Goal: Find specific page/section

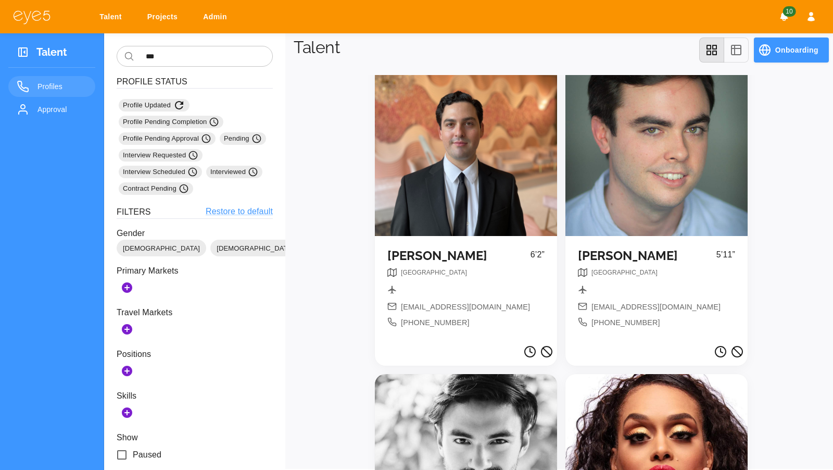
scroll to position [251, 0]
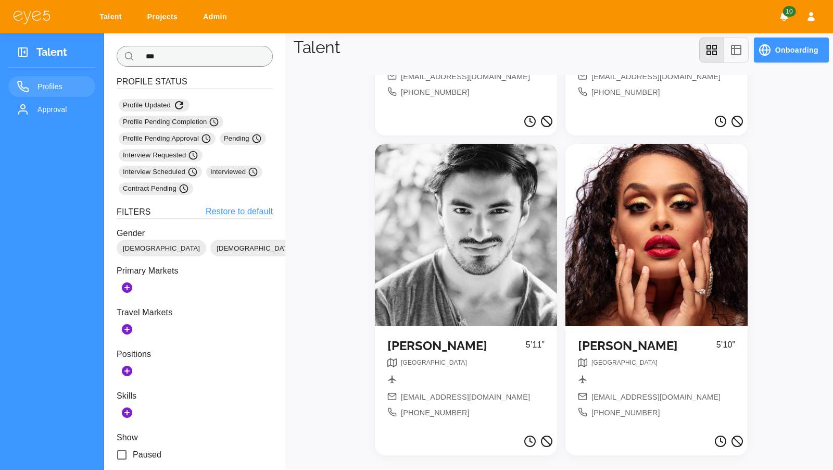
click at [183, 58] on input "***" at bounding box center [205, 56] width 134 height 21
type input "*"
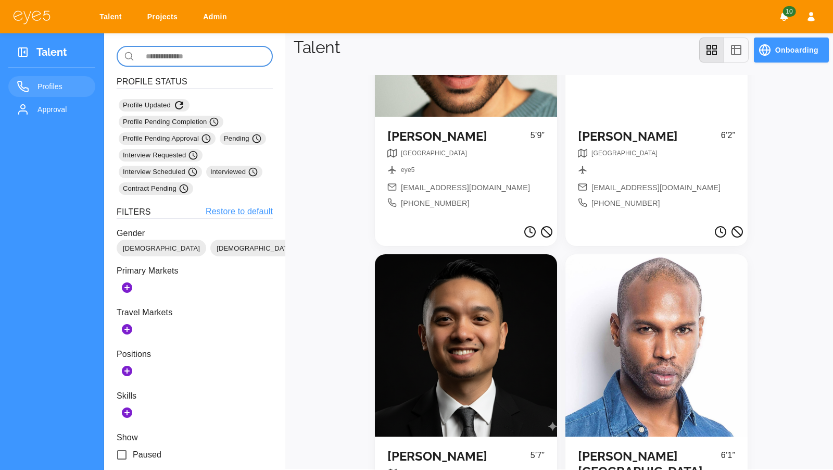
scroll to position [0, 0]
